Goal: Information Seeking & Learning: Learn about a topic

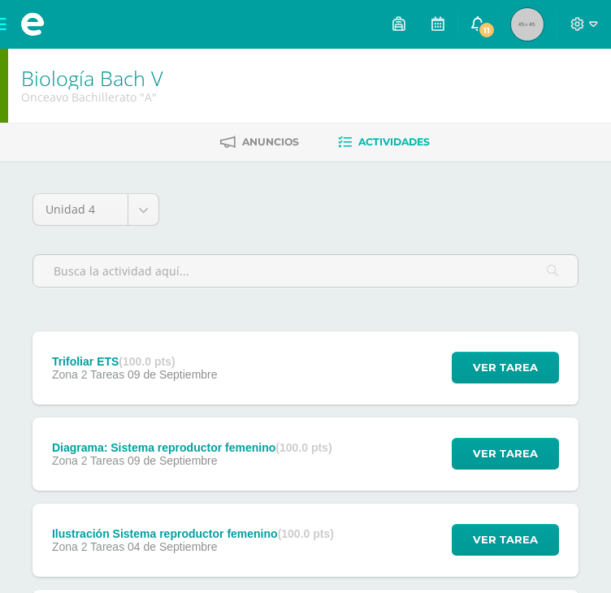
click at [473, 22] on icon at bounding box center [477, 23] width 13 height 15
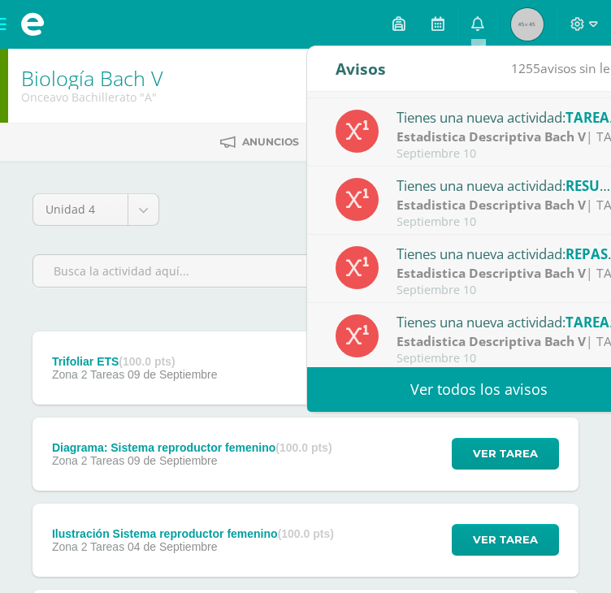
scroll to position [162, 0]
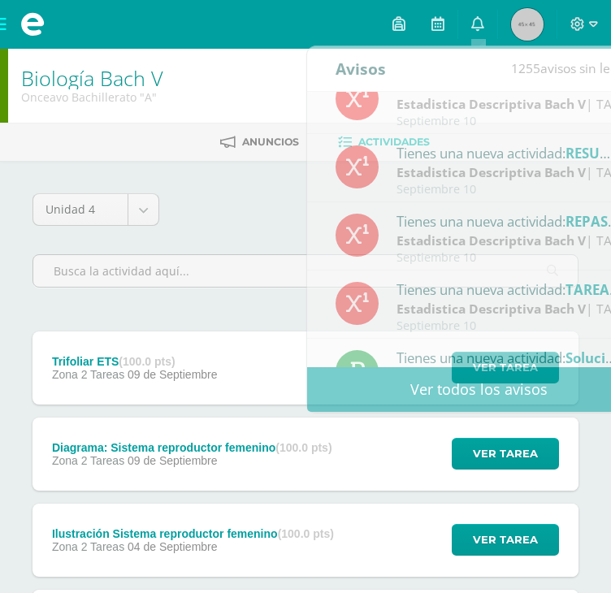
click at [192, 82] on div "Biología Bach V Onceavo Bachillerato "A"" at bounding box center [305, 86] width 611 height 74
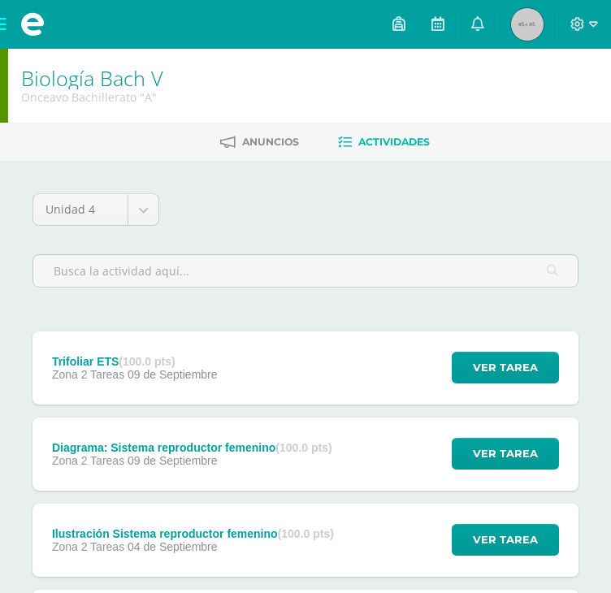
click at [3, 28] on span at bounding box center [32, 24] width 65 height 49
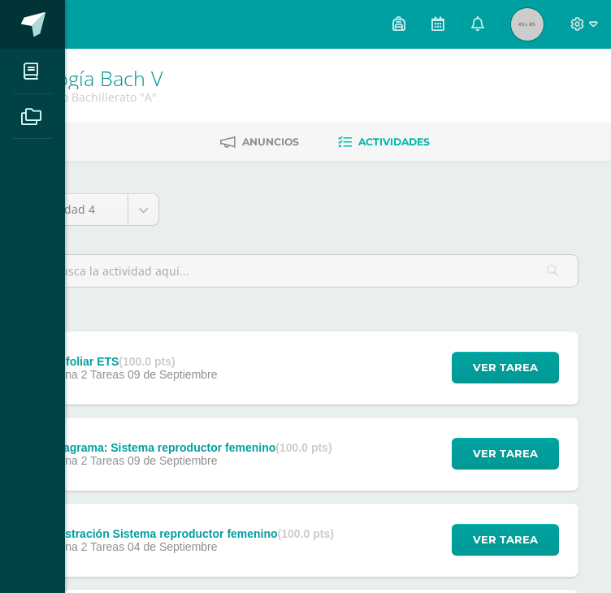
click at [28, 17] on span at bounding box center [33, 24] width 24 height 24
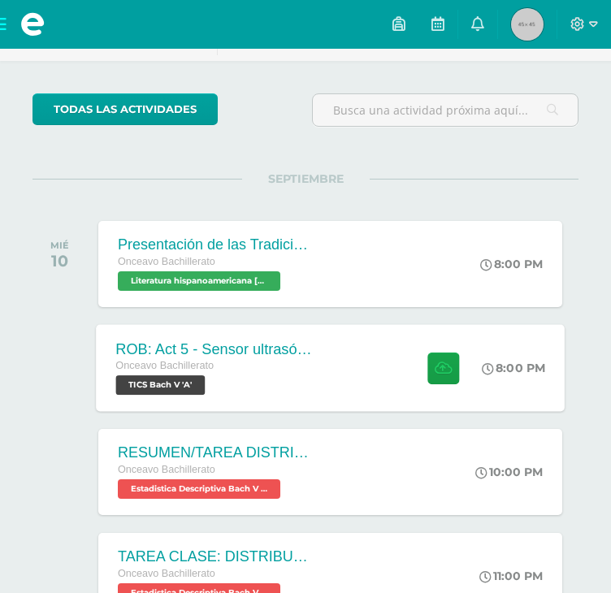
scroll to position [244, 0]
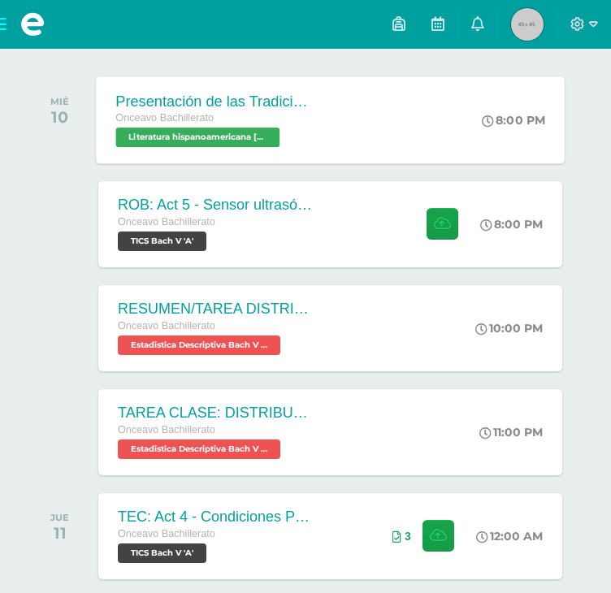
click at [354, 125] on div "Presentación de las Tradiciones Onceavo Bachillerato Literatura hispanoamerican…" at bounding box center [330, 119] width 468 height 87
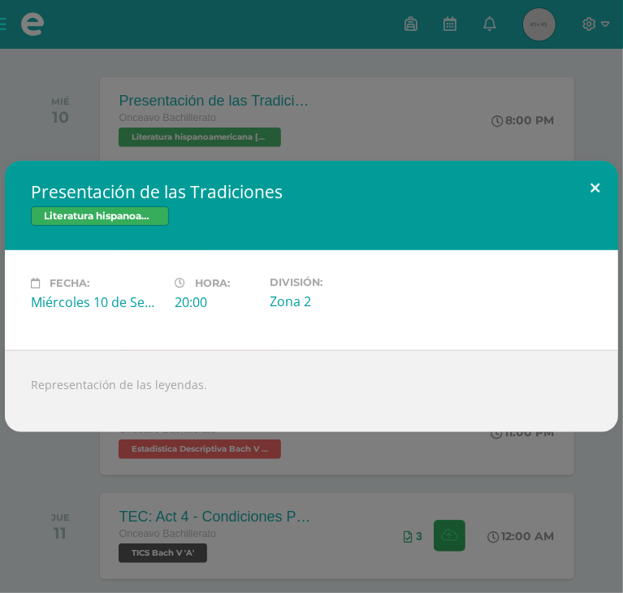
click at [600, 179] on button at bounding box center [595, 188] width 46 height 55
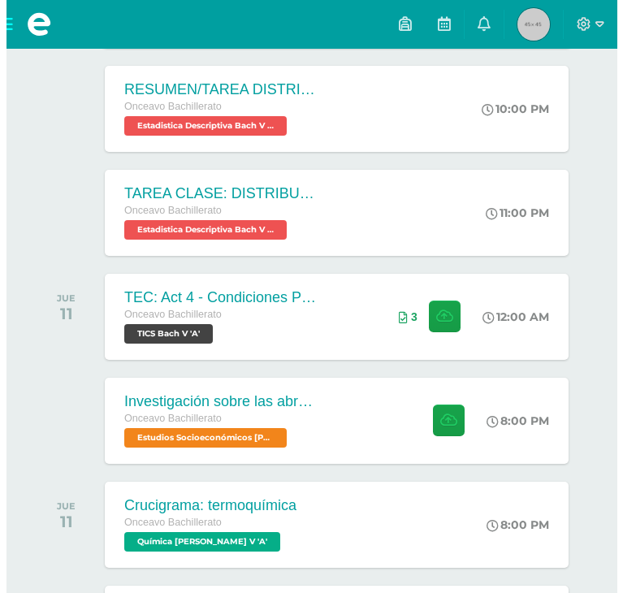
scroll to position [487, 0]
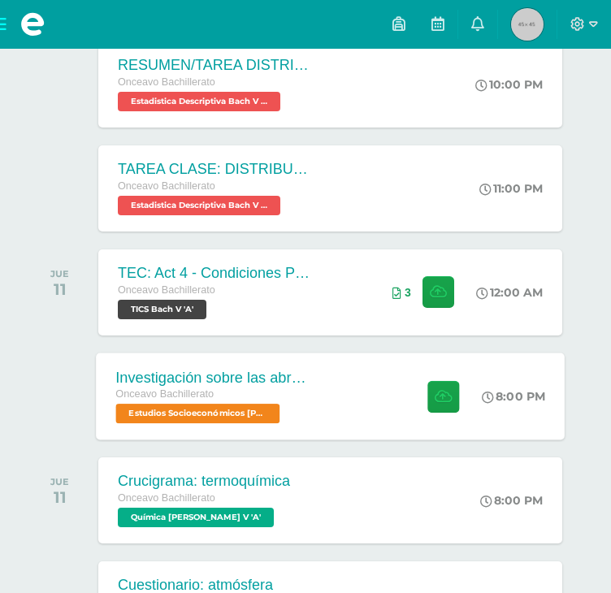
click at [347, 382] on div "Investigación sobre las abronias Onceavo Bachillerato Estudios Socioeconómicos …" at bounding box center [330, 395] width 468 height 87
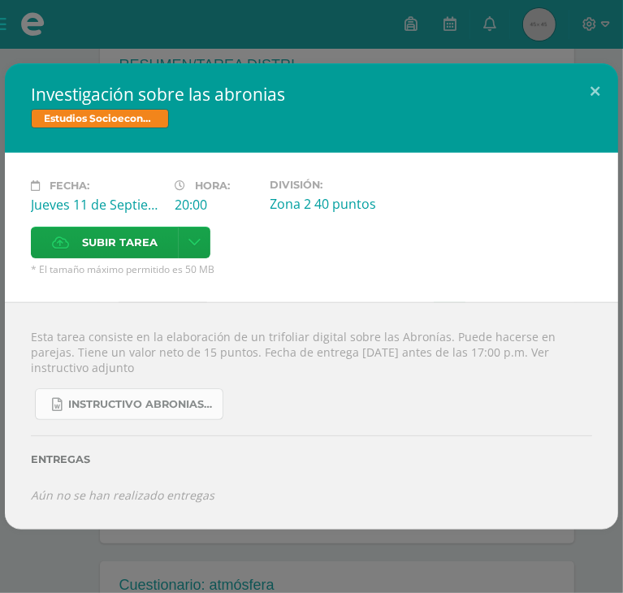
click at [187, 388] on link "Instructivo abronias 2025.docx" at bounding box center [129, 404] width 188 height 32
